Goal: Task Accomplishment & Management: Use online tool/utility

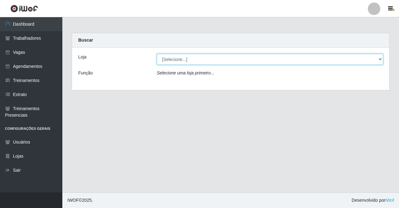
click at [203, 58] on select "[Selecione...] Famiglia [PERSON_NAME] - Ristorante [PERSON_NAME]" at bounding box center [270, 59] width 227 height 11
select select "267"
click at [157, 54] on select "[Selecione...] Famiglia [PERSON_NAME] - Ristorante [PERSON_NAME]" at bounding box center [270, 59] width 227 height 11
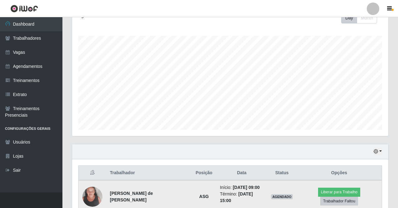
scroll to position [124, 0]
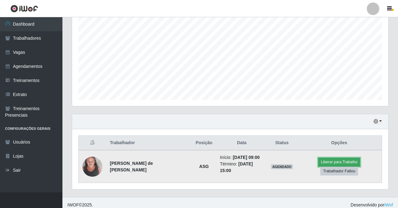
click at [318, 165] on button "Liberar para Trabalho" at bounding box center [339, 161] width 42 height 9
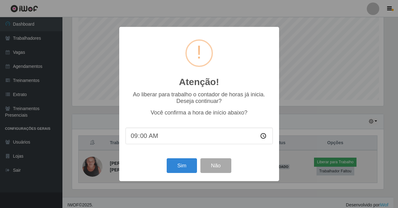
scroll to position [130, 313]
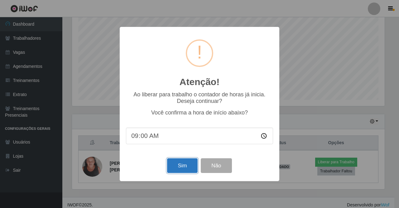
click at [181, 167] on button "Sim" at bounding box center [182, 165] width 30 height 15
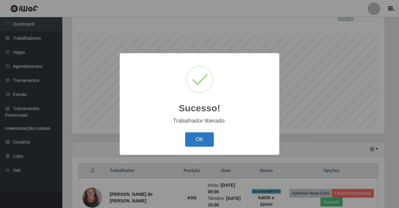
click at [202, 142] on button "OK" at bounding box center [199, 139] width 29 height 15
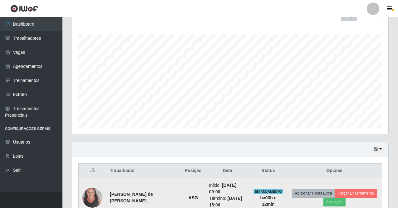
scroll to position [127, 0]
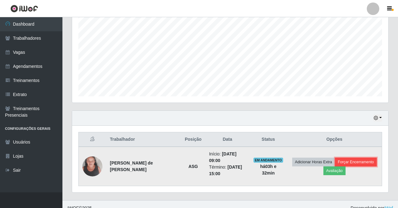
click at [345, 158] on button "Forçar Encerramento" at bounding box center [356, 161] width 42 height 9
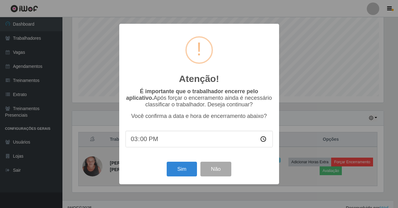
scroll to position [130, 313]
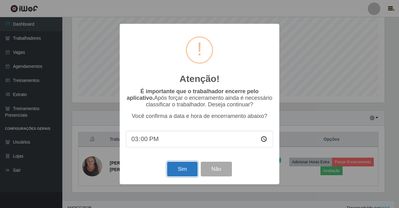
click at [176, 166] on button "Sim" at bounding box center [182, 168] width 30 height 15
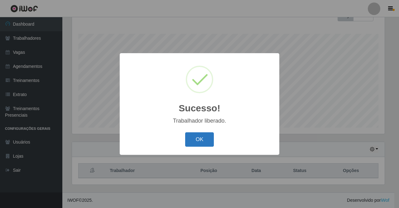
click at [202, 132] on button "OK" at bounding box center [199, 139] width 29 height 15
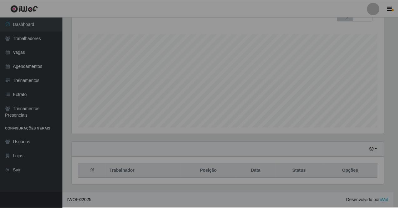
scroll to position [130, 316]
